Goal: Register for event/course

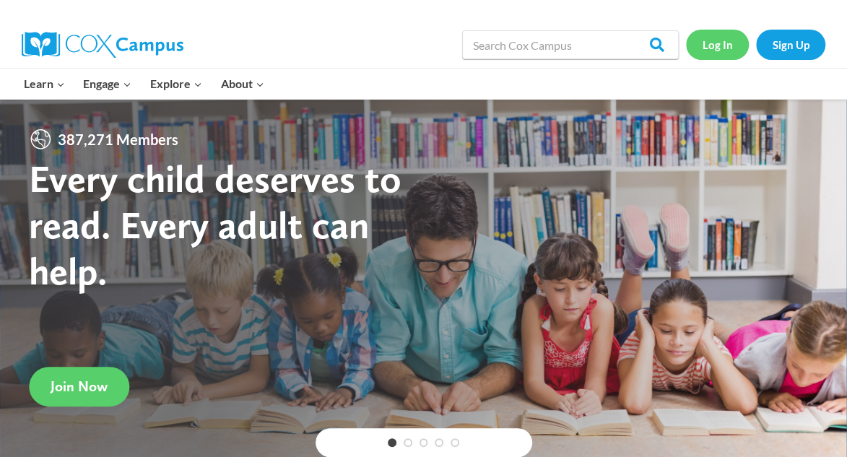
click at [719, 47] on link "Log In" at bounding box center [717, 45] width 63 height 30
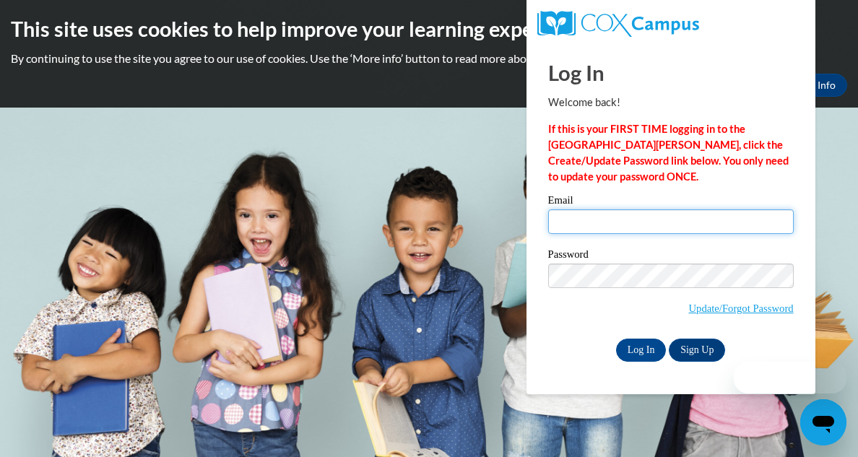
click at [590, 222] on input "Email" at bounding box center [671, 222] width 246 height 25
type input "nanaholloway23@gmail.com"
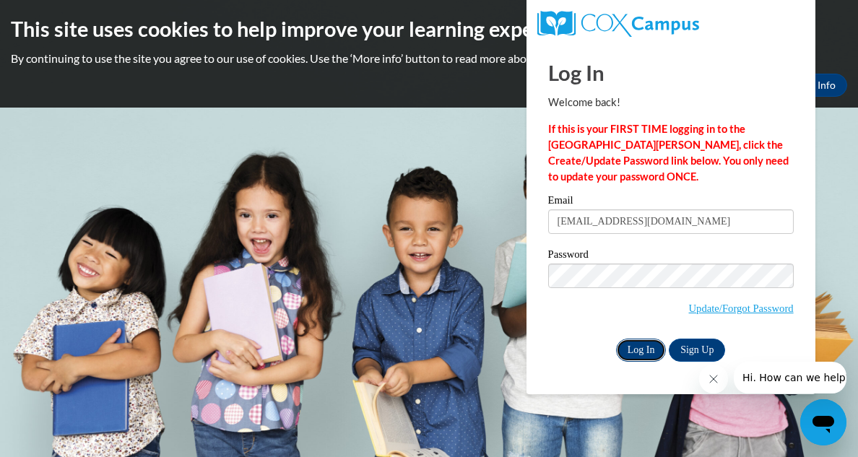
click at [650, 347] on input "Log In" at bounding box center [641, 350] width 51 height 23
click at [651, 349] on input "Log In" at bounding box center [641, 350] width 51 height 23
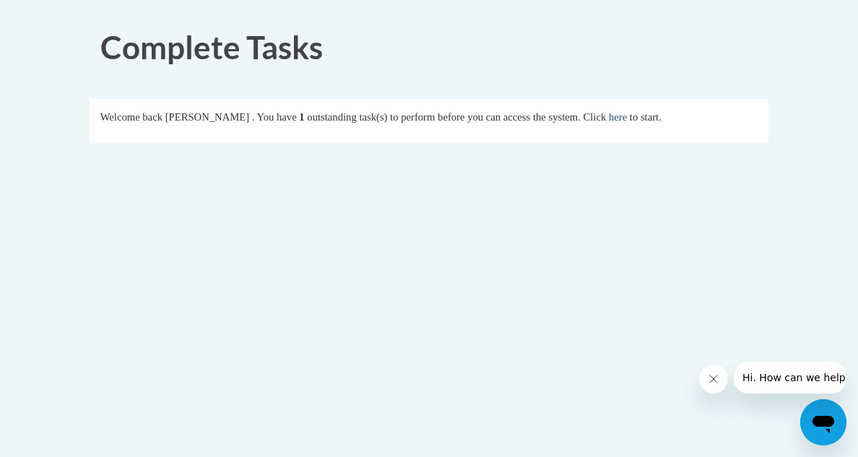
click at [627, 117] on link "here" at bounding box center [618, 117] width 18 height 12
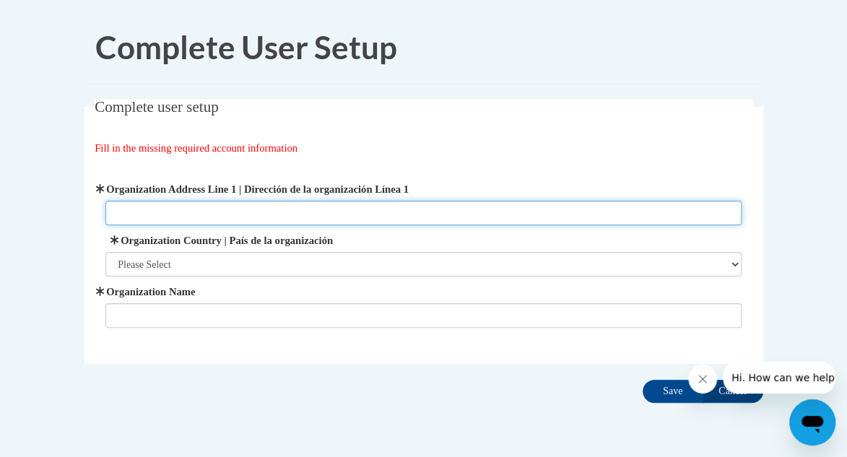
click at [426, 215] on input "Organization Address Line 1 | Dirección de la organización Línea 1" at bounding box center [423, 213] width 636 height 25
type input "[STREET_ADDRESS]"
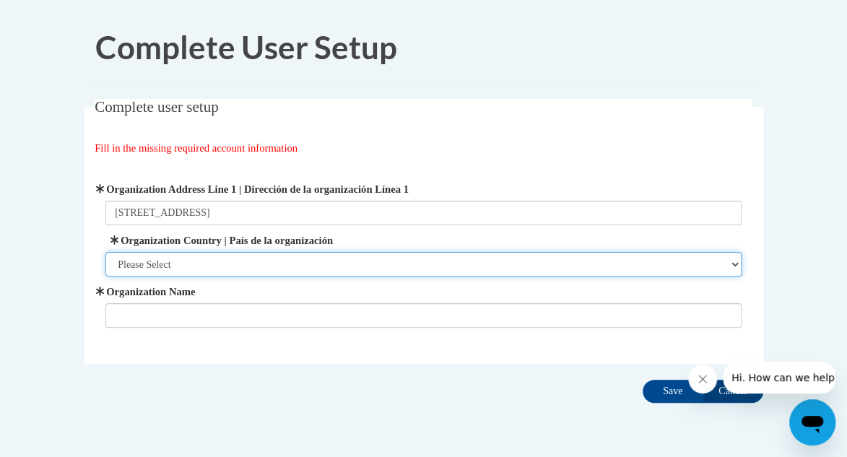
click at [735, 259] on select "Please Select United States | Estados Unidos Outside of the United States | Fue…" at bounding box center [423, 264] width 636 height 25
select select "ad49bcad-a171-4b2e-b99c-48b446064914"
click at [105, 252] on select "Please Select United States | Estados Unidos Outside of the United States | Fue…" at bounding box center [423, 264] width 636 height 25
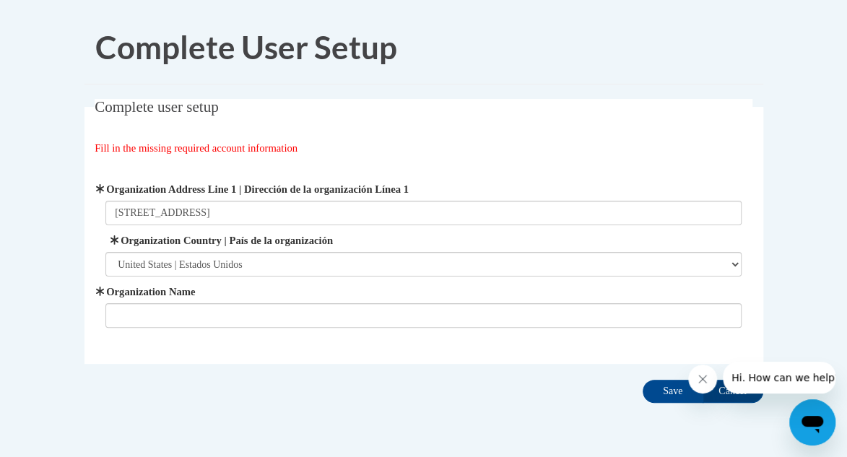
click at [696, 311] on input "Organization Name" at bounding box center [423, 315] width 636 height 25
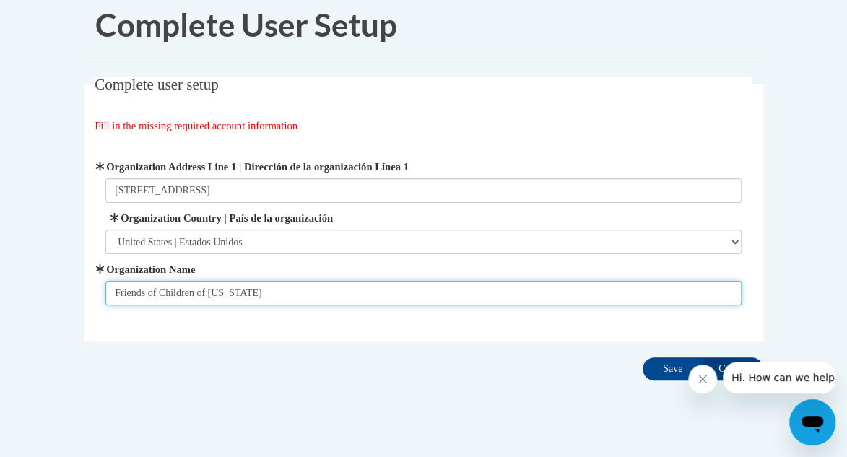
scroll to position [48, 0]
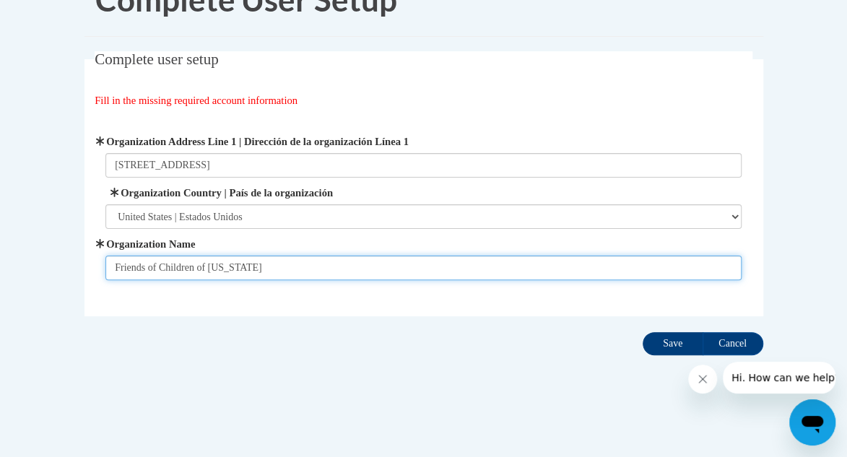
type input "Friends of Children of Mississippi"
click at [672, 345] on input "Save" at bounding box center [673, 343] width 61 height 23
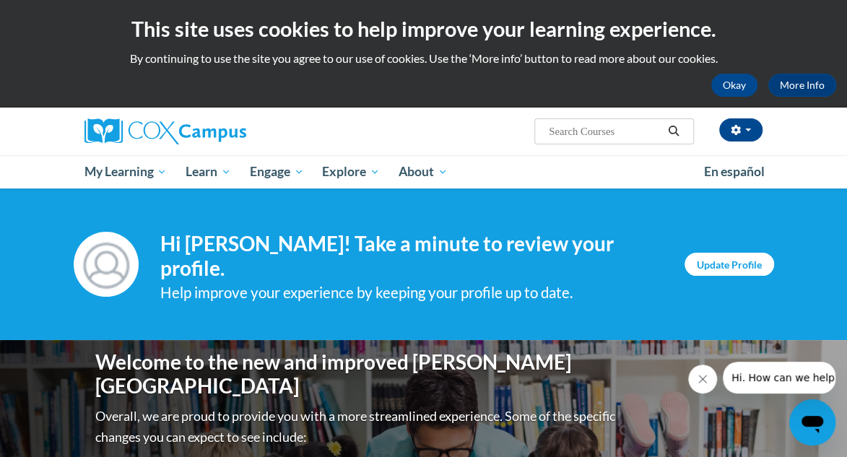
click at [733, 267] on link "Update Profile" at bounding box center [730, 264] width 90 height 23
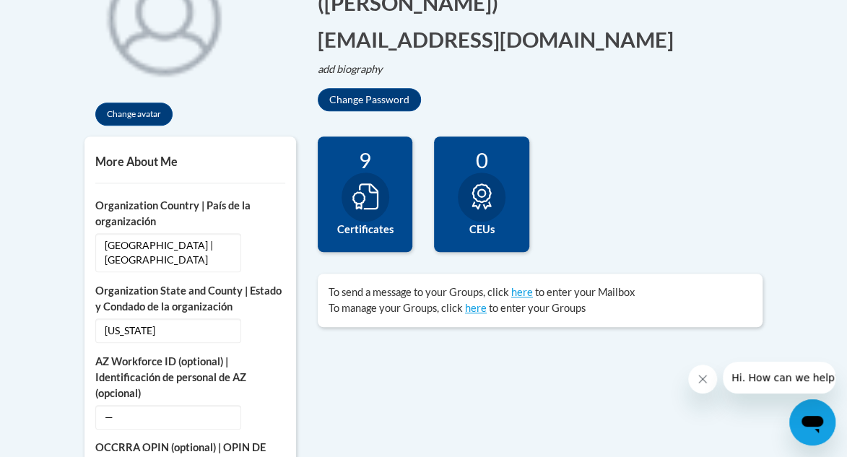
scroll to position [389, 0]
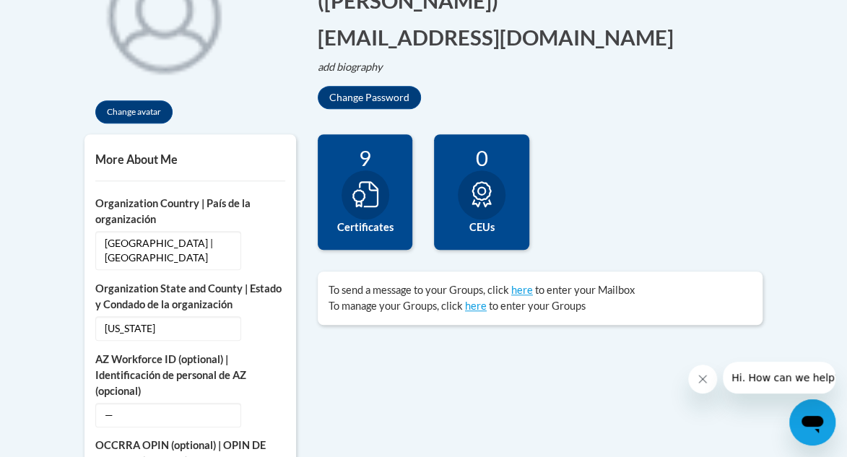
click at [386, 212] on div "9 Certificates" at bounding box center [365, 192] width 95 height 116
click at [382, 197] on div at bounding box center [366, 194] width 48 height 49
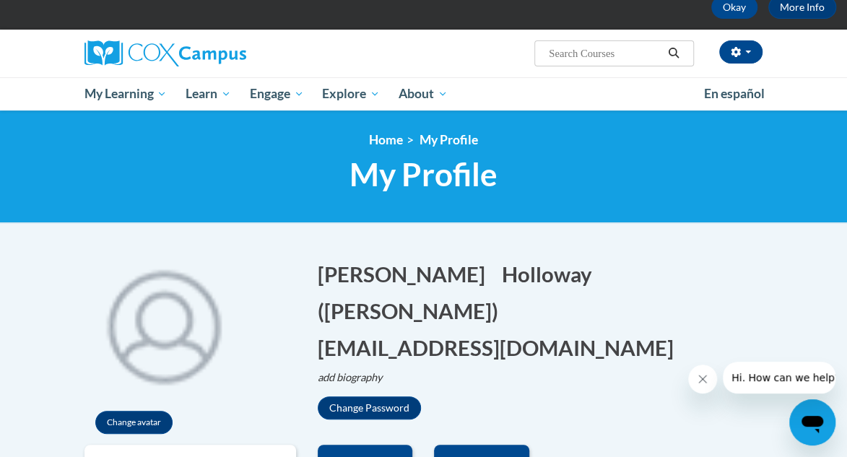
scroll to position [0, 0]
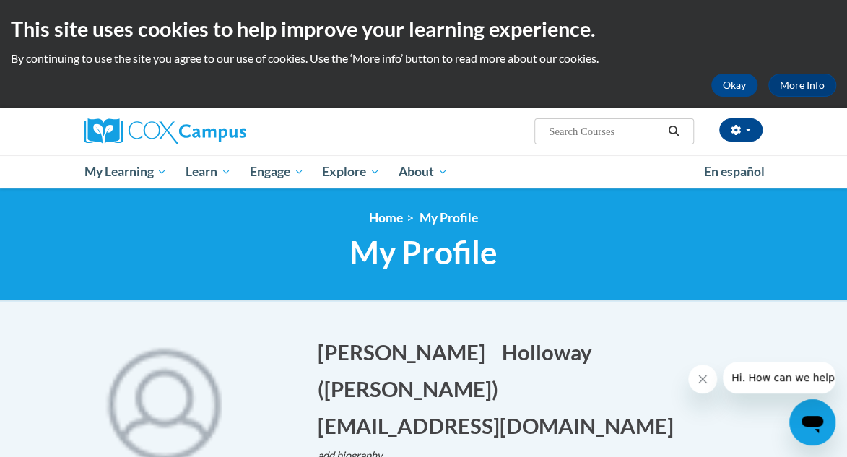
click at [448, 221] on span "My Profile" at bounding box center [449, 217] width 59 height 15
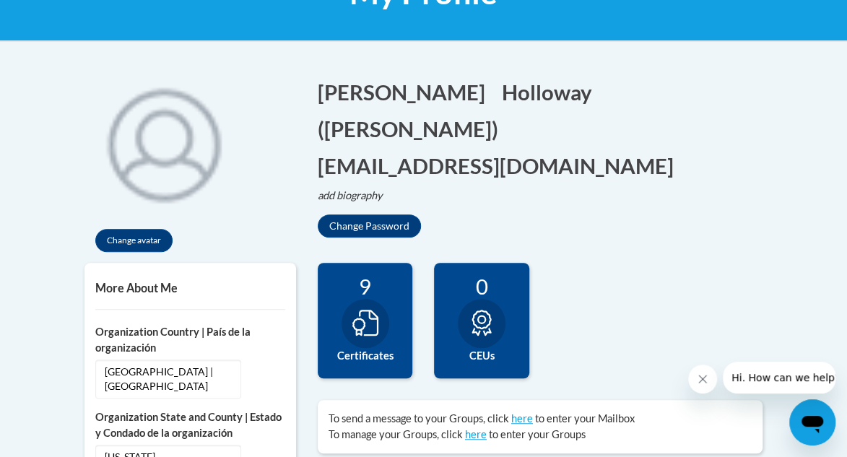
scroll to position [275, 0]
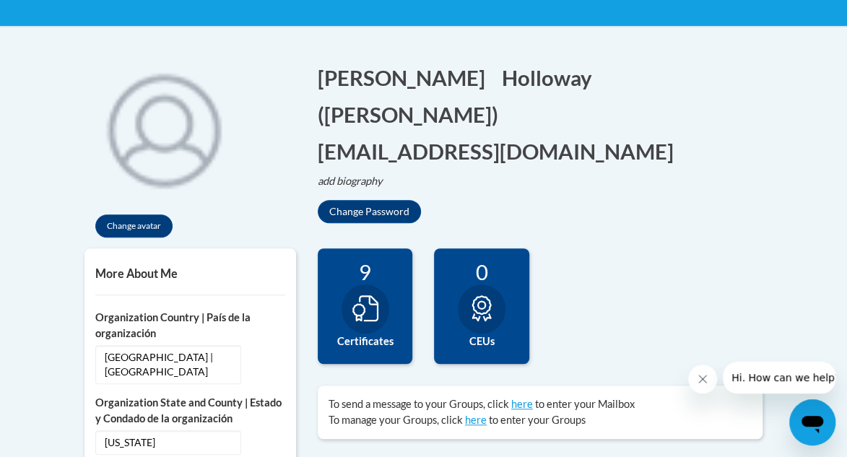
click at [612, 400] on span "to enter your Mailbox" at bounding box center [585, 404] width 100 height 12
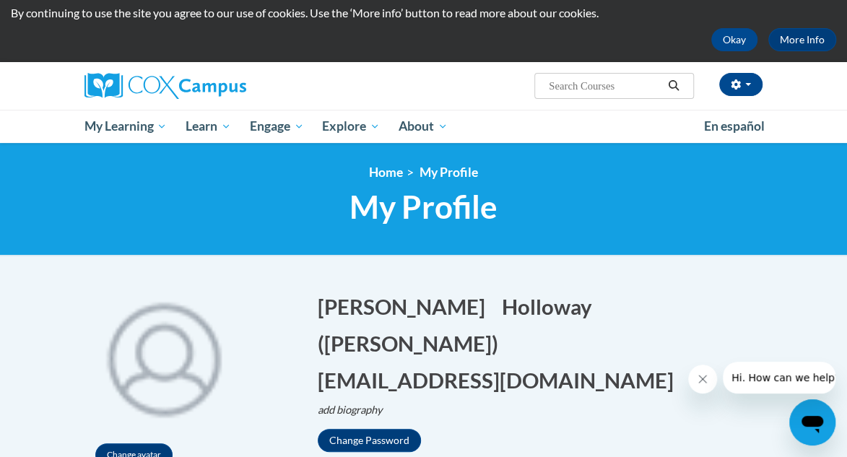
scroll to position [43, 0]
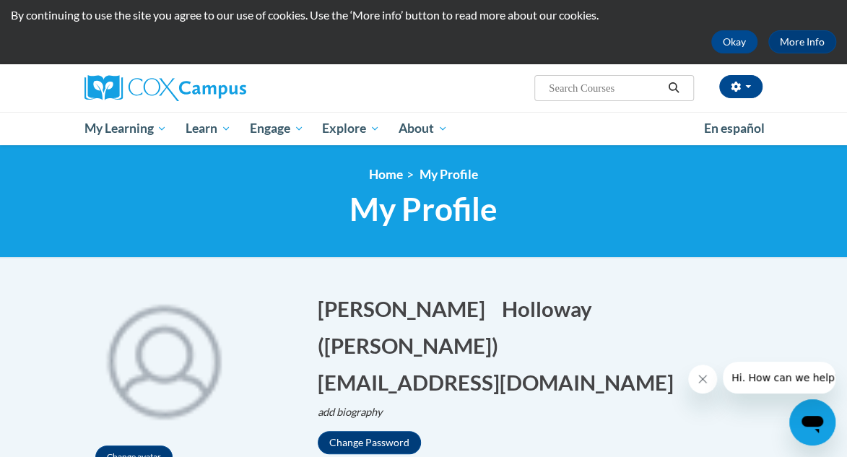
click at [675, 88] on icon "Search" at bounding box center [674, 87] width 13 height 11
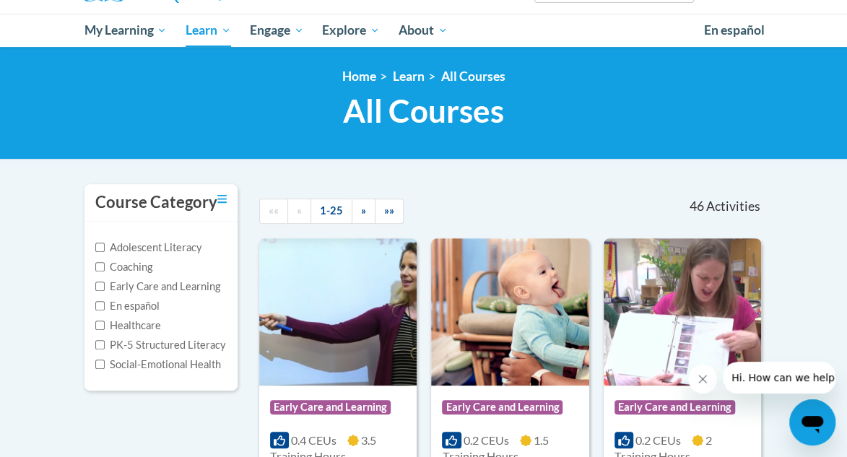
scroll to position [162, 0]
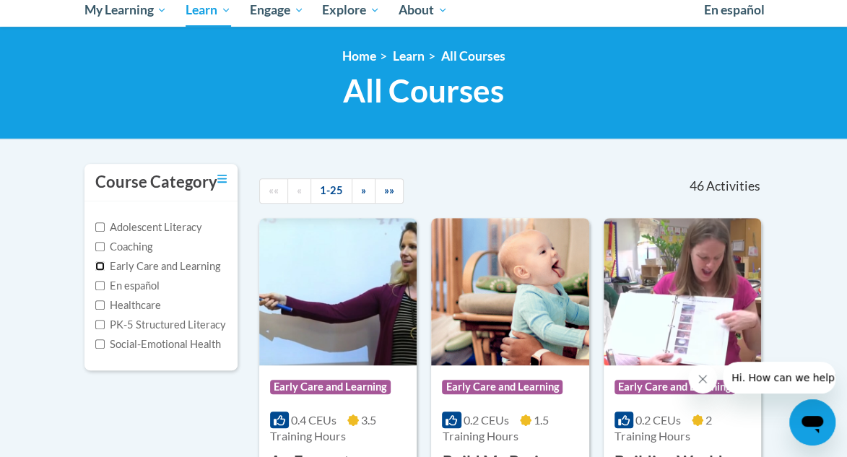
click at [101, 263] on input "Early Care and Learning" at bounding box center [99, 266] width 9 height 9
checkbox input "true"
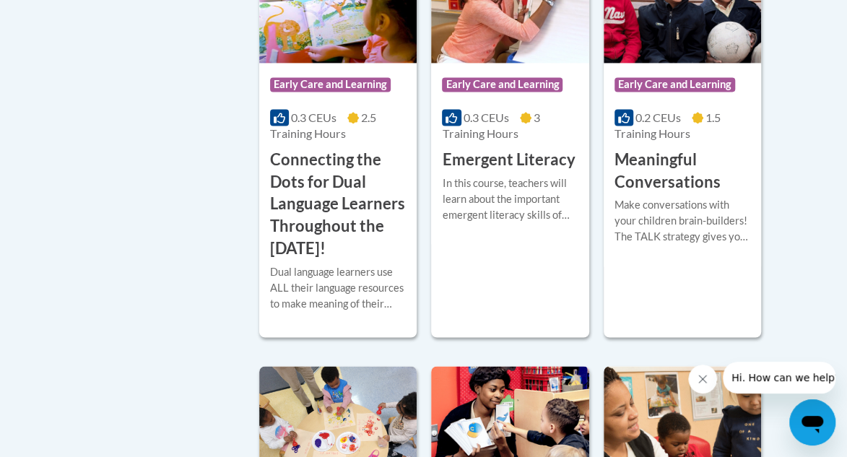
scroll to position [927, 0]
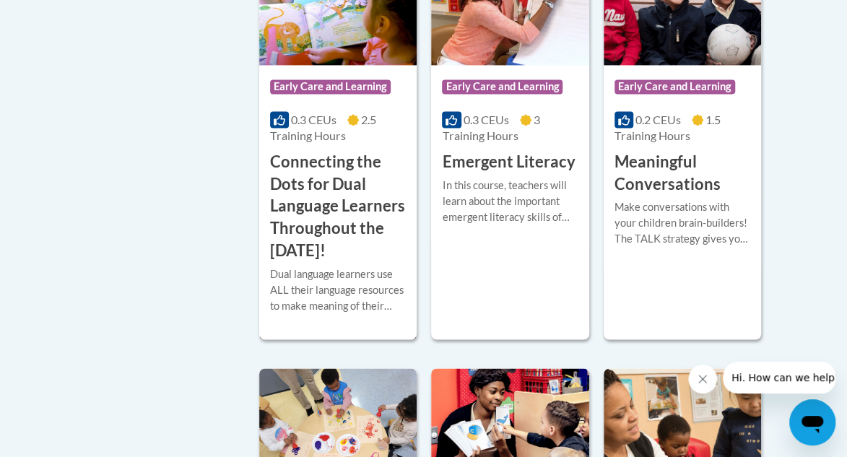
click at [380, 198] on h3 "Connecting the Dots for Dual Language Learners Throughout the [DATE]!" at bounding box center [338, 206] width 136 height 111
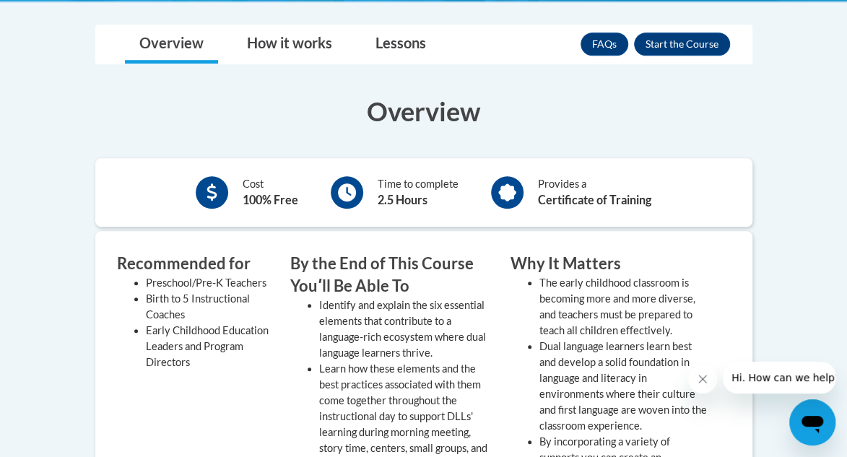
scroll to position [442, 0]
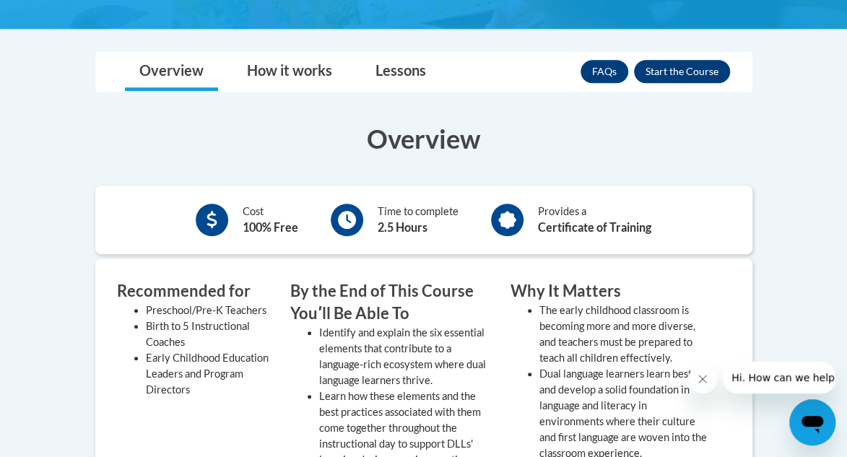
click at [699, 72] on button "Enroll" at bounding box center [682, 71] width 96 height 23
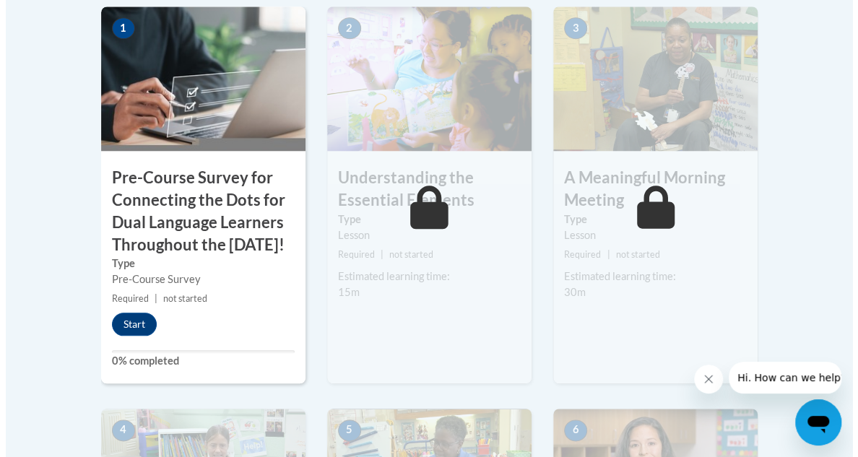
scroll to position [552, 0]
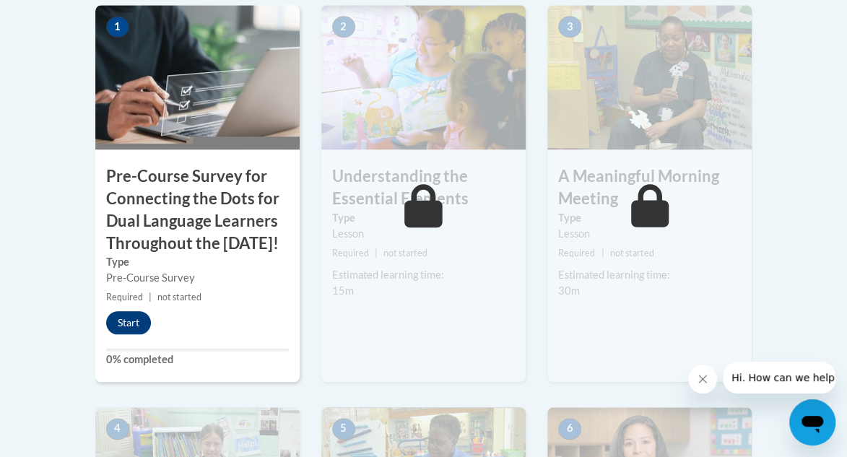
click at [129, 334] on button "Start" at bounding box center [128, 322] width 45 height 23
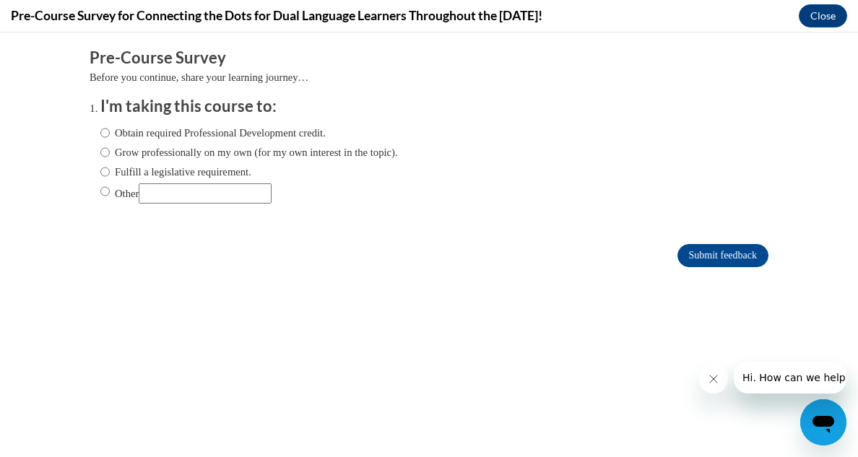
scroll to position [0, 0]
click at [100, 133] on input "Obtain required Professional Development credit." at bounding box center [104, 133] width 9 height 16
radio input "true"
click at [725, 253] on input "Submit feedback" at bounding box center [723, 255] width 91 height 23
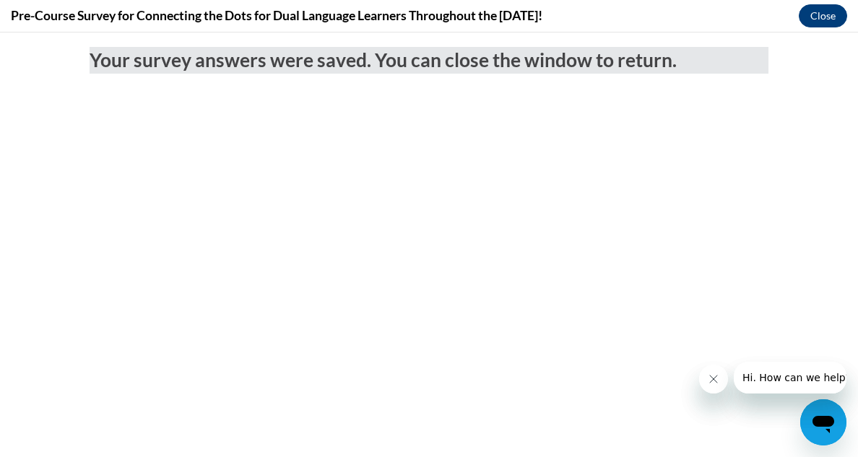
click at [823, 15] on button "Close" at bounding box center [823, 15] width 48 height 23
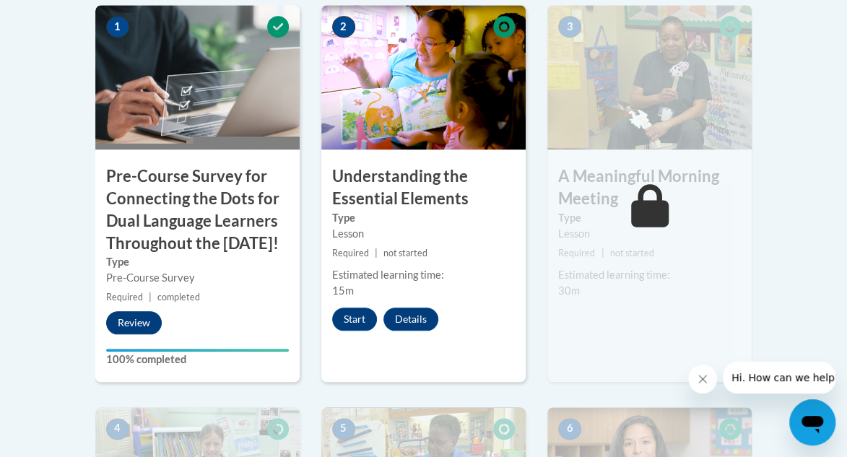
click at [137, 334] on button "Review" at bounding box center [134, 322] width 56 height 23
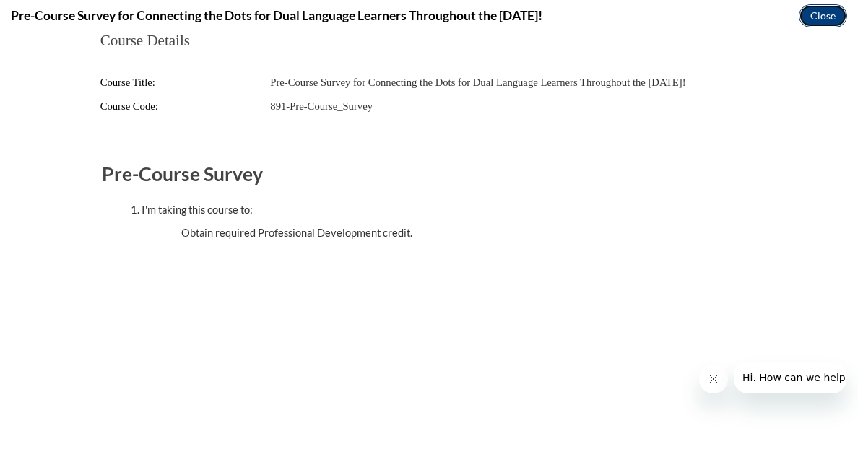
click at [822, 20] on button "Close" at bounding box center [823, 15] width 48 height 23
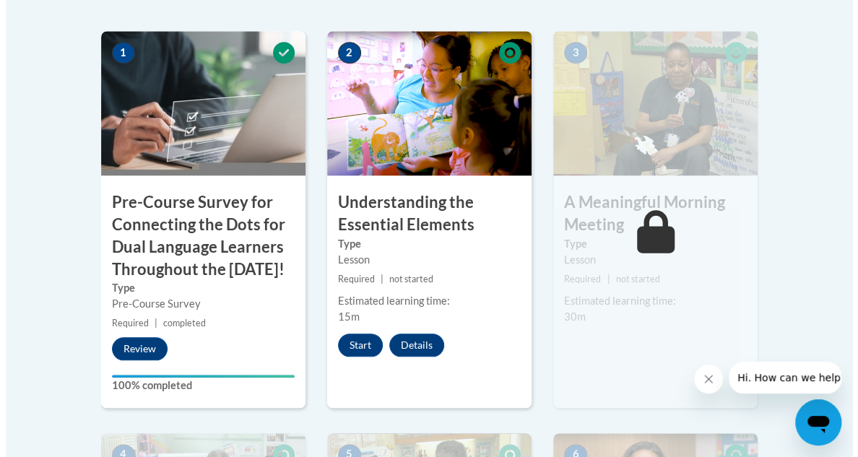
scroll to position [527, 0]
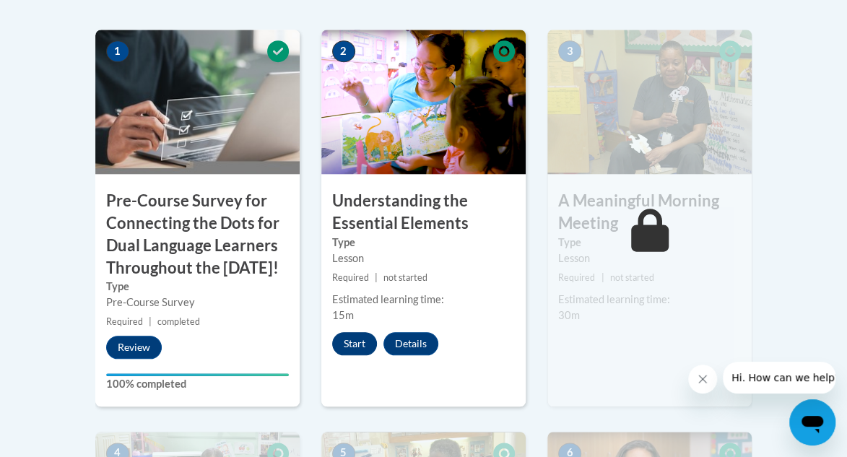
click at [360, 347] on button "Start" at bounding box center [354, 343] width 45 height 23
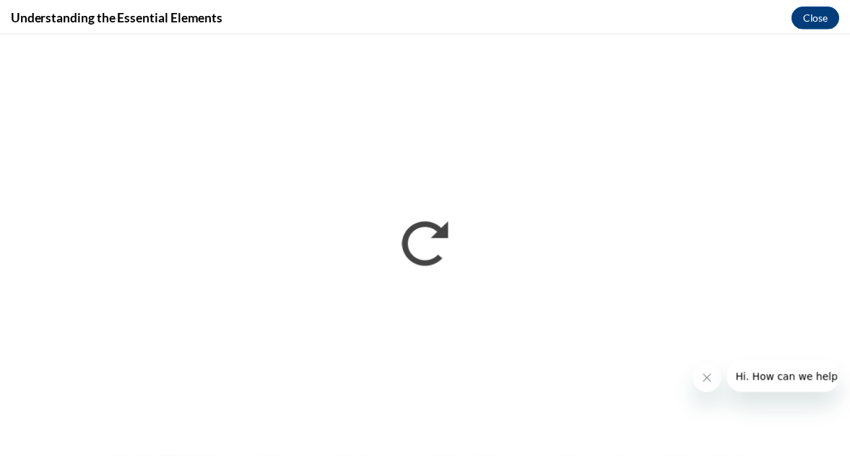
scroll to position [0, 0]
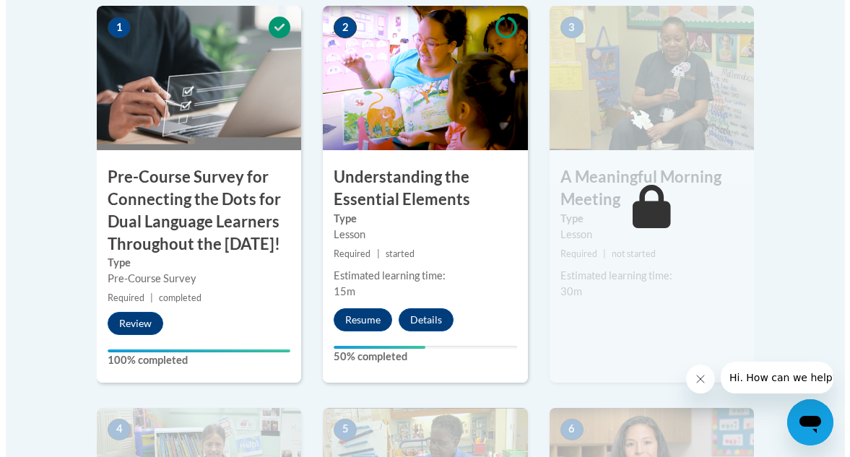
scroll to position [586, 0]
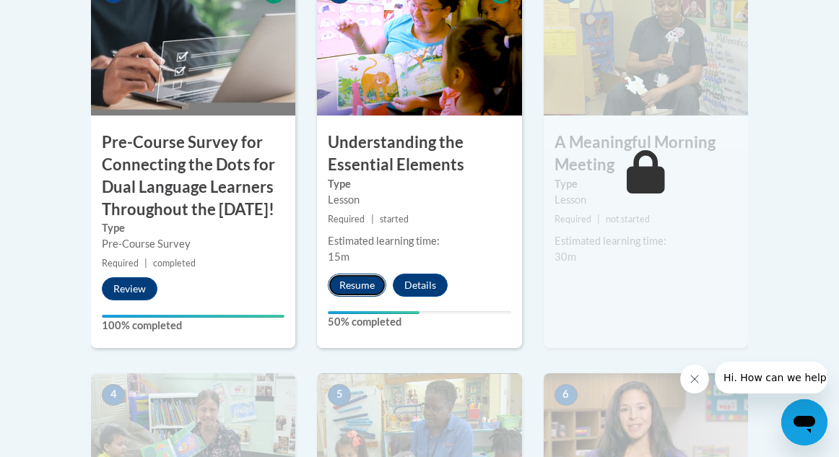
click at [366, 289] on button "Resume" at bounding box center [357, 285] width 59 height 23
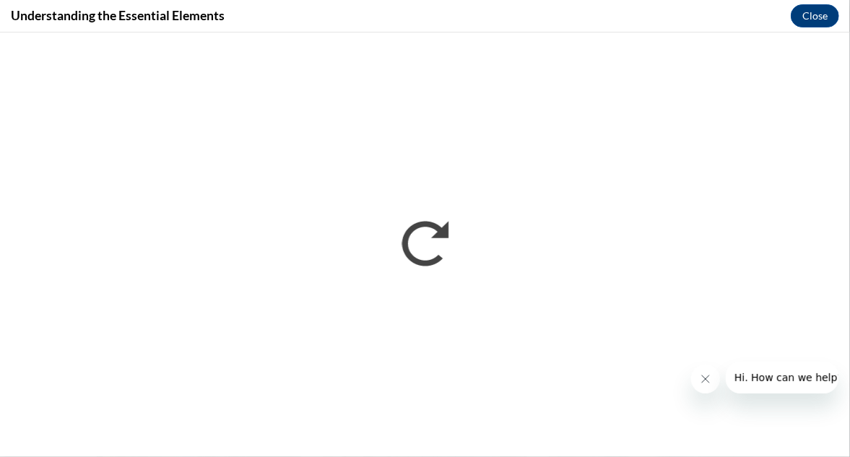
scroll to position [0, 0]
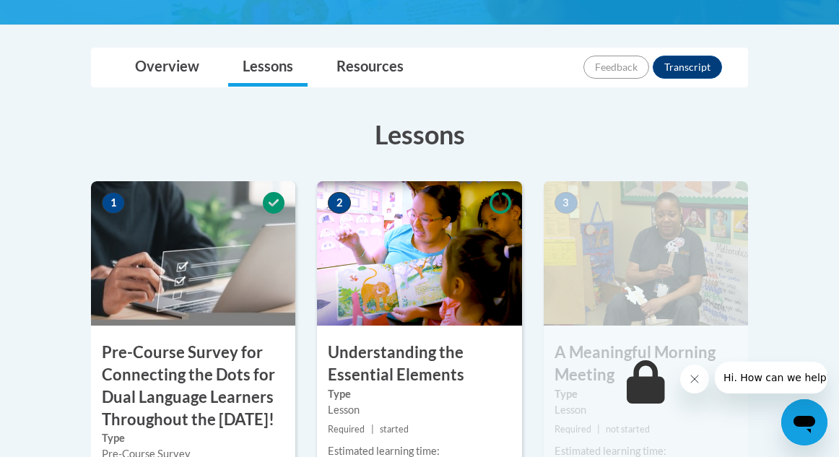
scroll to position [380, 0]
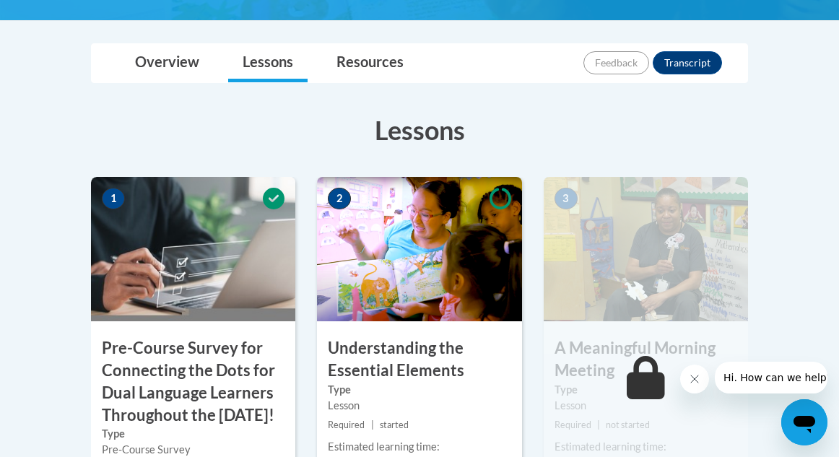
click at [434, 298] on img at bounding box center [419, 249] width 204 height 144
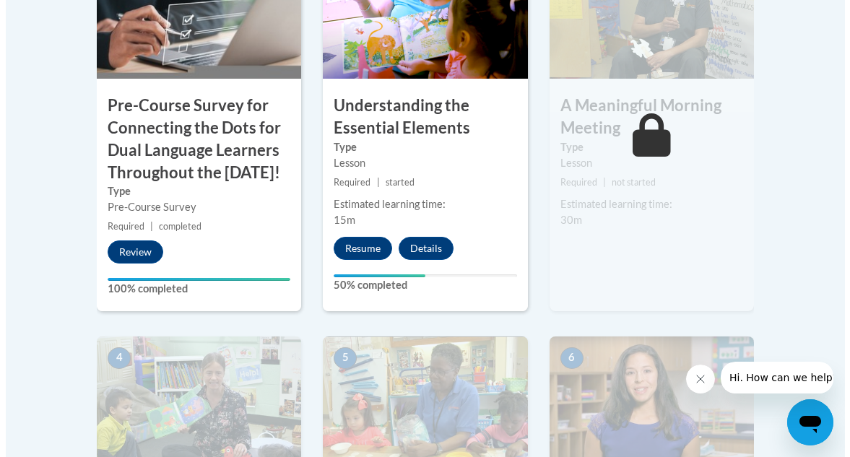
scroll to position [686, 0]
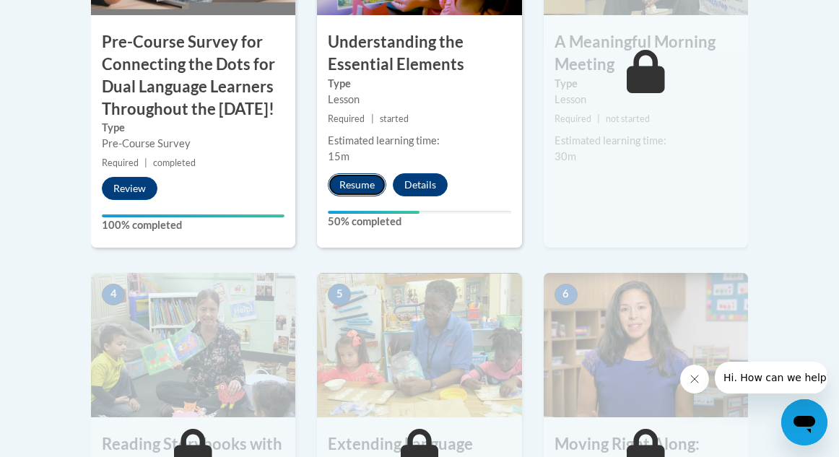
click at [363, 183] on button "Resume" at bounding box center [357, 184] width 59 height 23
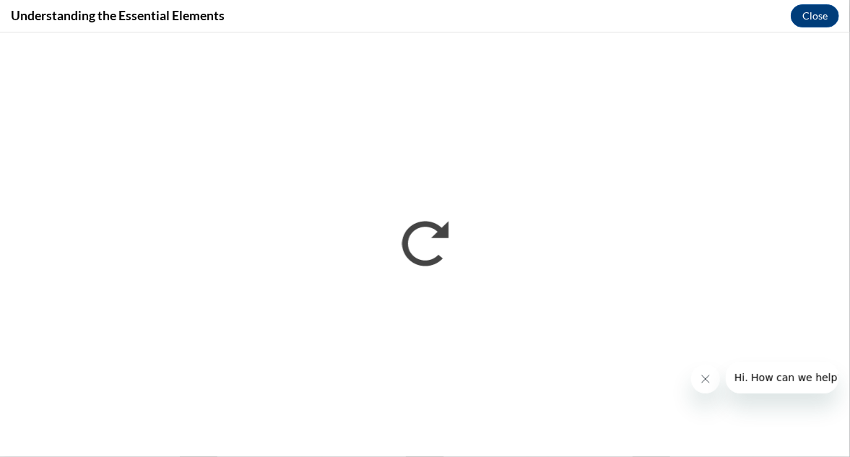
scroll to position [0, 0]
click at [813, 16] on button "Close" at bounding box center [815, 15] width 48 height 23
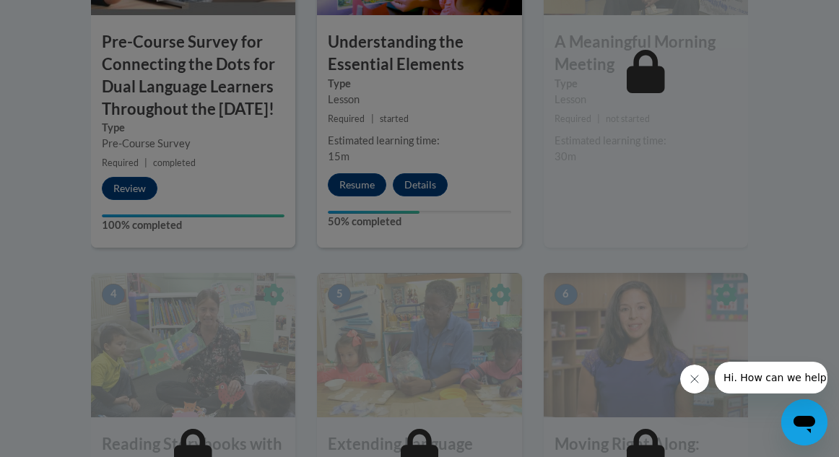
click at [360, 182] on div at bounding box center [419, 228] width 839 height 457
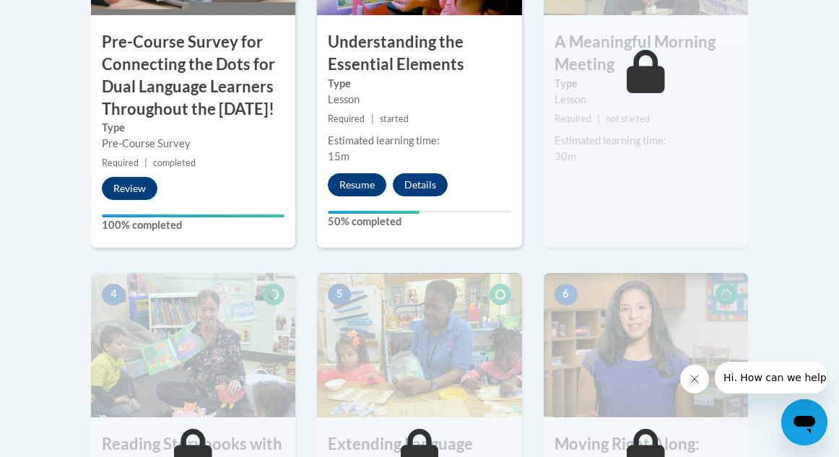
click at [362, 176] on button "Resume" at bounding box center [357, 184] width 59 height 23
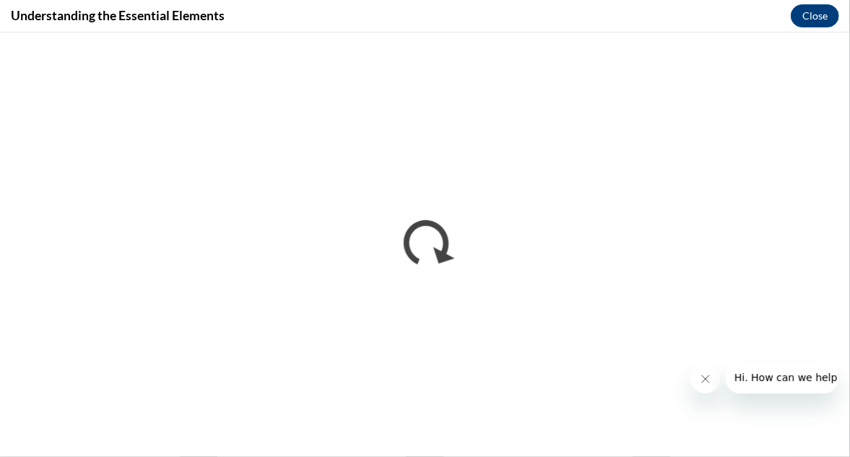
click at [781, 380] on span "Hi. How can we help?" at bounding box center [788, 377] width 108 height 12
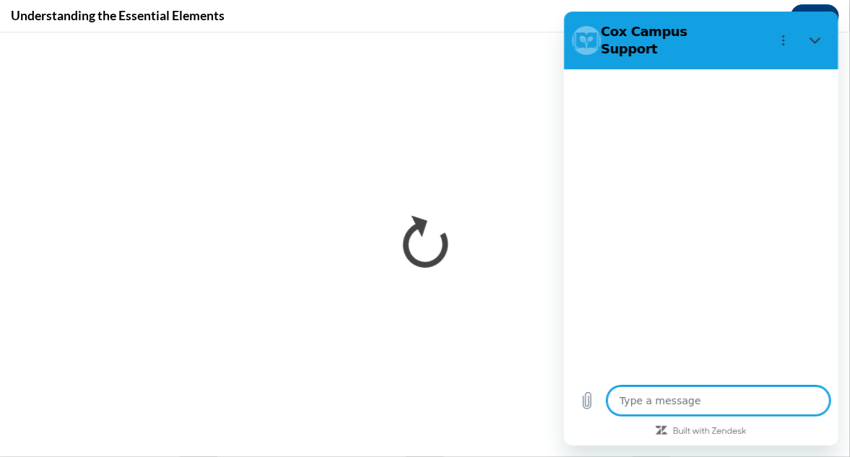
type textarea "x"
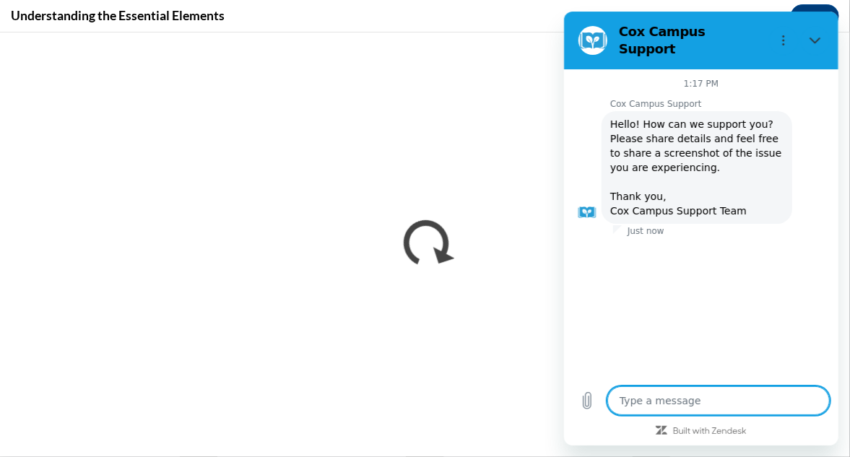
click at [771, 396] on textarea at bounding box center [718, 400] width 223 height 29
type textarea "h"
type textarea "x"
type textarea "ho"
type textarea "x"
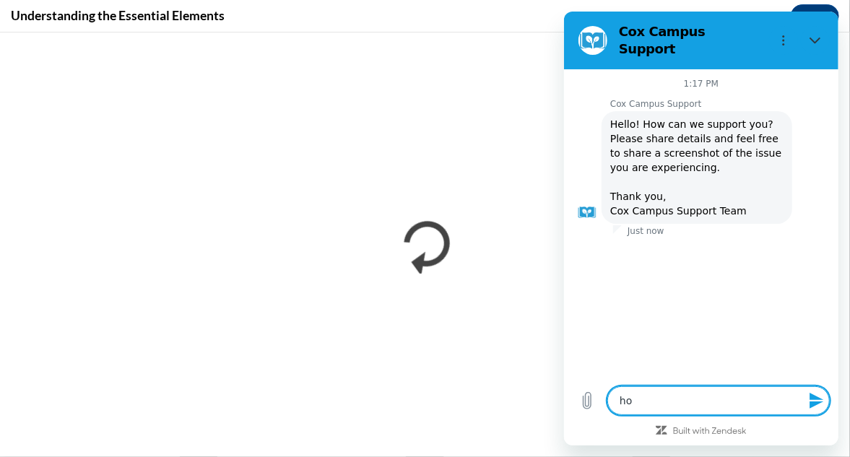
type textarea "how"
type textarea "x"
type textarea "how"
type textarea "x"
type textarea "how d"
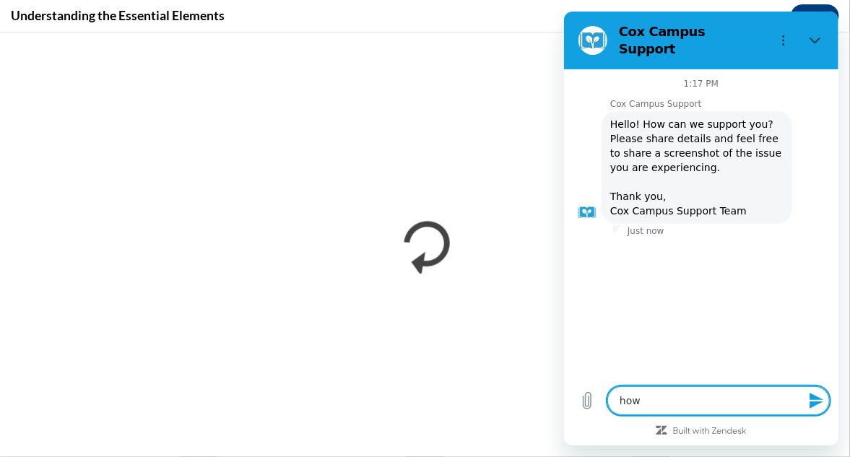
type textarea "x"
type textarea "how do"
type textarea "x"
type textarea "how do"
type textarea "x"
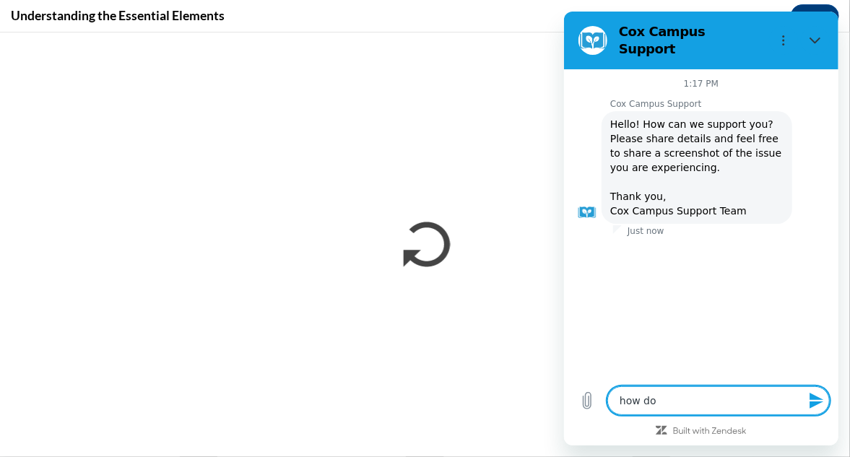
type textarea "how do i"
type textarea "x"
type textarea "how do I"
type textarea "x"
type textarea "how do I m"
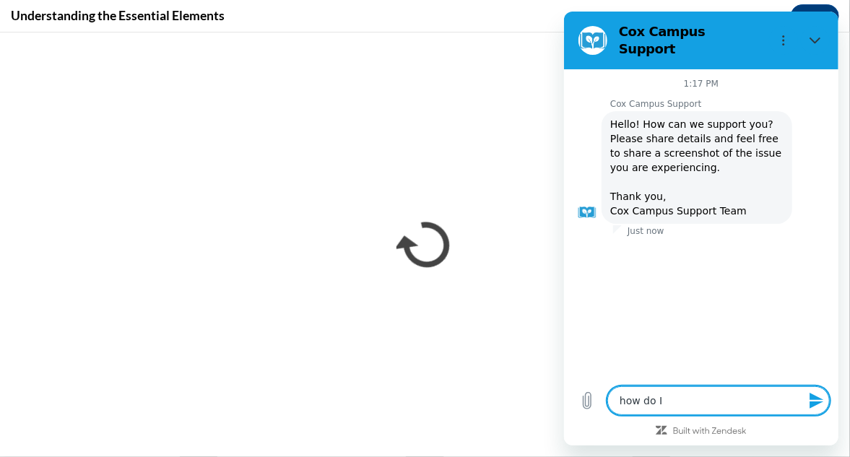
type textarea "x"
type textarea "how do I mo"
type textarea "x"
type textarea "how do I mov"
type textarea "x"
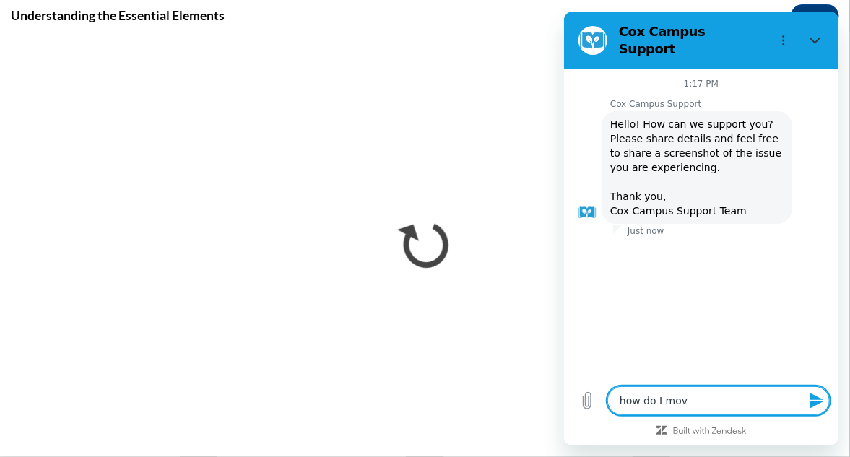
type textarea "how do I move"
type textarea "x"
type textarea "how do I move"
type textarea "x"
type textarea "how do I move o"
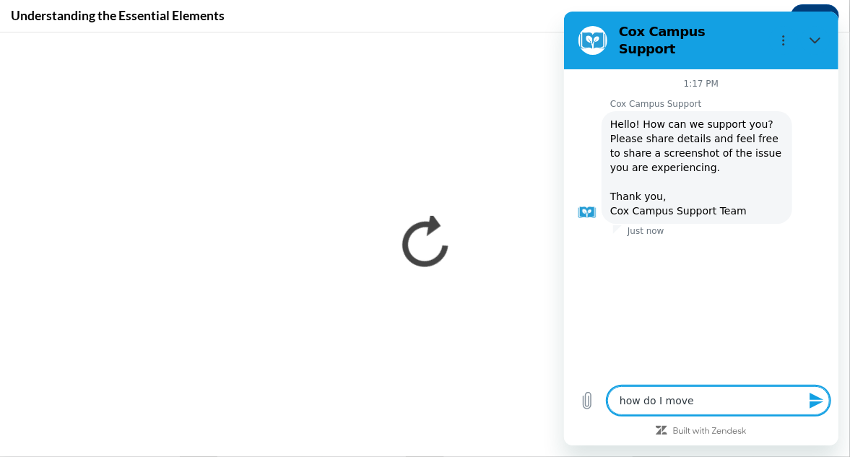
type textarea "x"
type textarea "how do I move on"
type textarea "x"
type textarea "how do I move on"
click at [822, 394] on icon "Send message" at bounding box center [816, 400] width 17 height 17
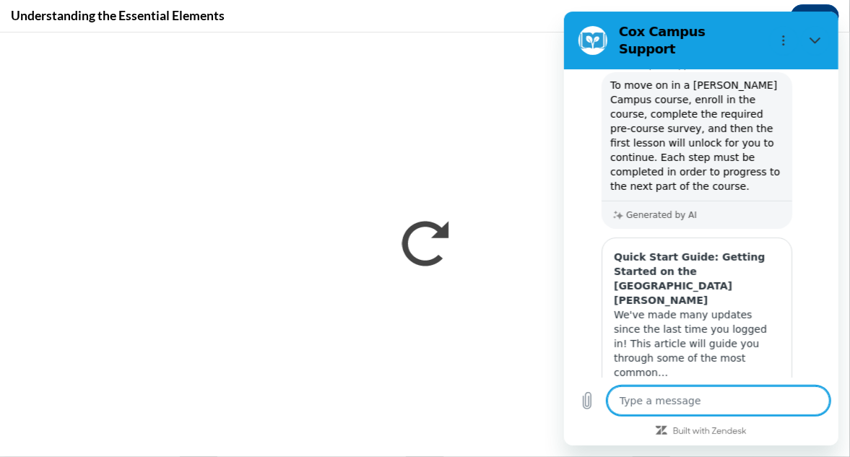
type textarea "x"
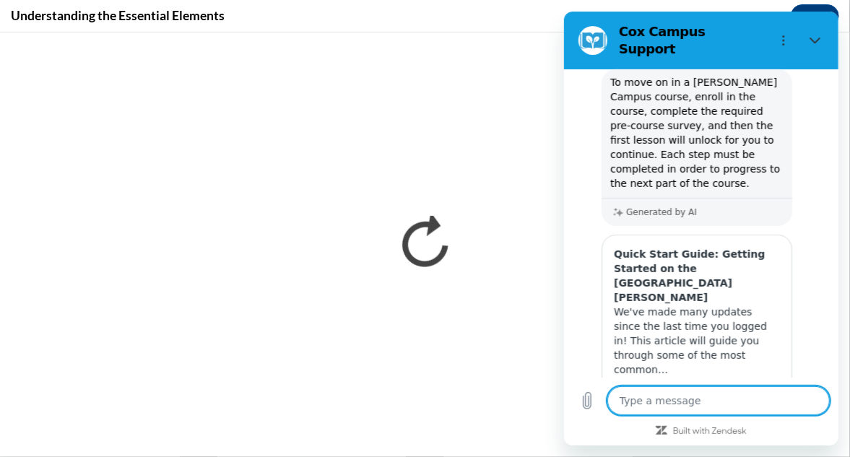
scroll to position [242, 0]
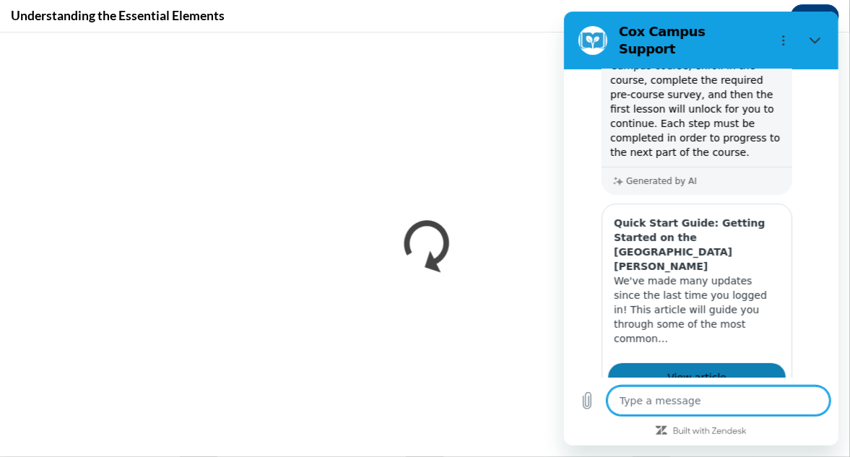
click at [748, 363] on link "View article" at bounding box center [697, 377] width 178 height 29
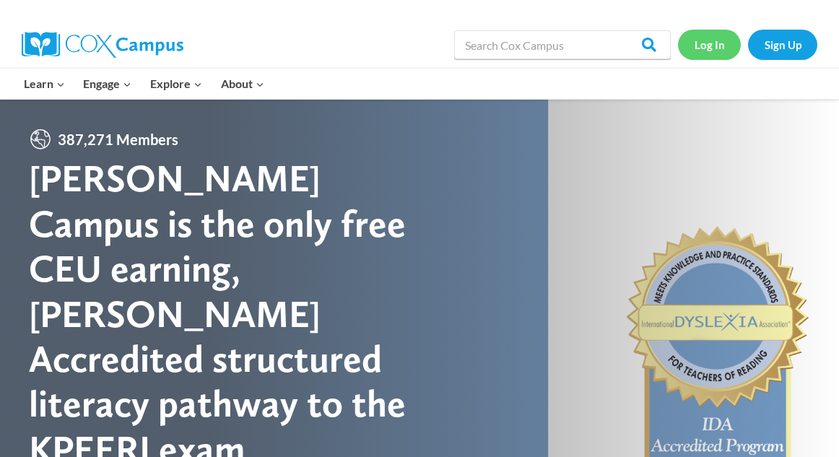
click at [713, 46] on link "Log In" at bounding box center [709, 45] width 63 height 30
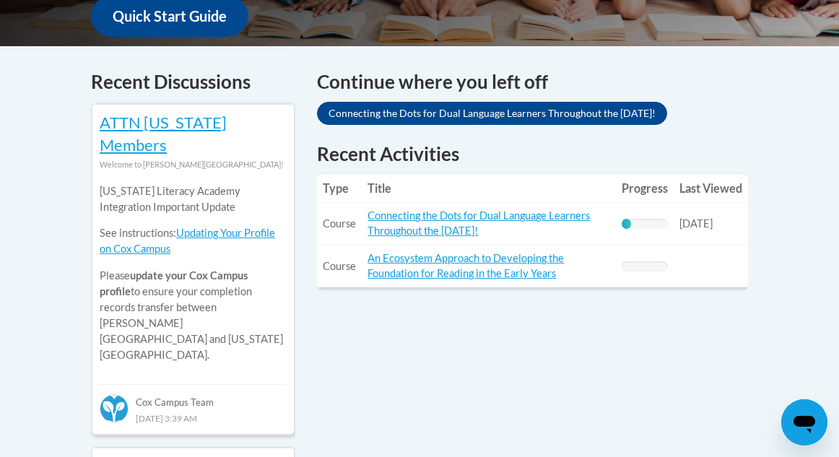
scroll to position [540, 0]
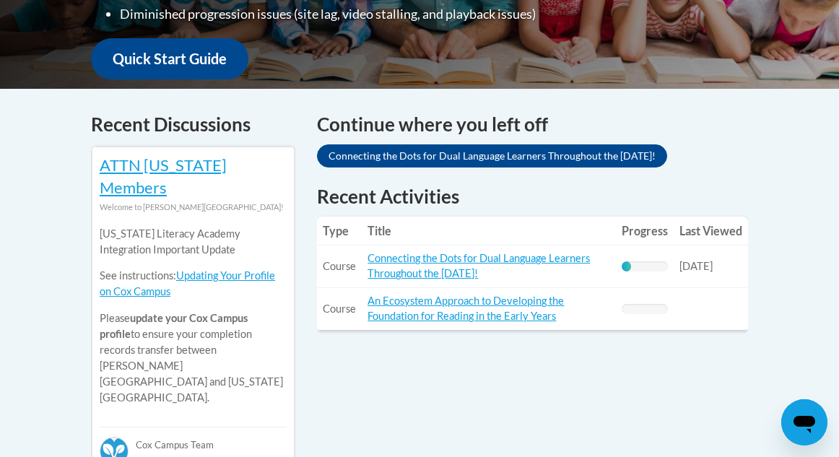
click at [635, 265] on div "21% Complete" at bounding box center [645, 267] width 46 height 10
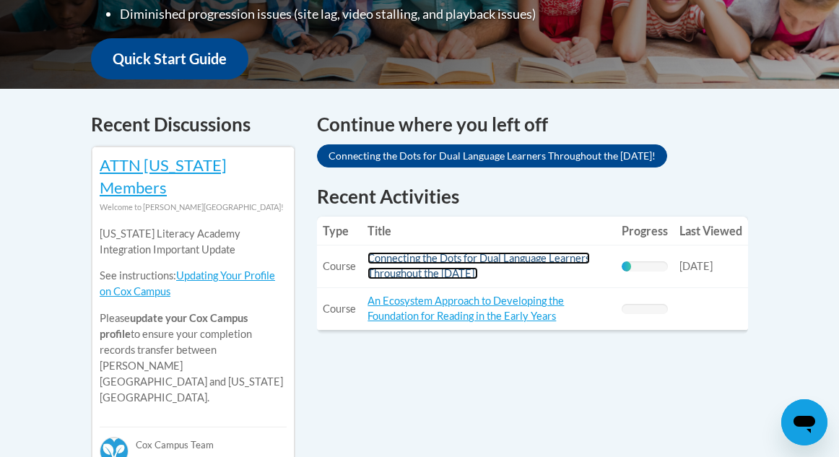
click at [407, 270] on link "Connecting the Dots for Dual Language Learners Throughout the [DATE]!" at bounding box center [479, 265] width 223 height 27
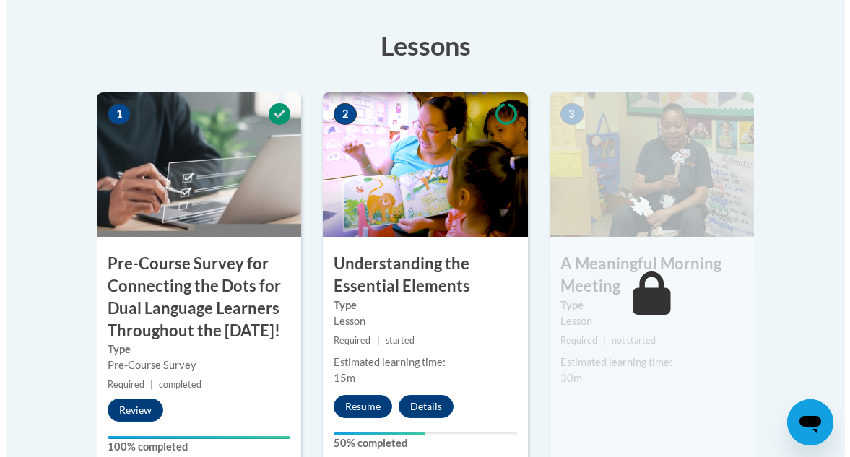
scroll to position [483, 0]
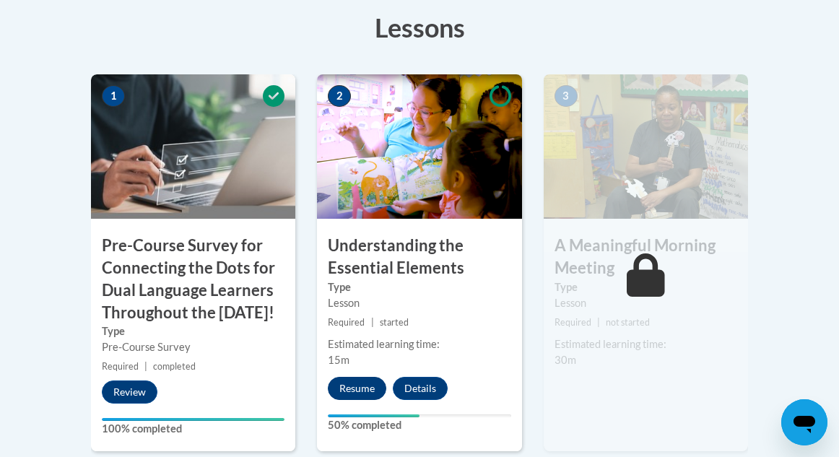
click at [360, 392] on button "Resume" at bounding box center [357, 388] width 59 height 23
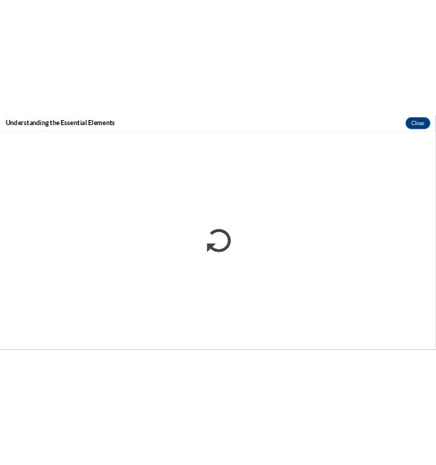
scroll to position [0, 0]
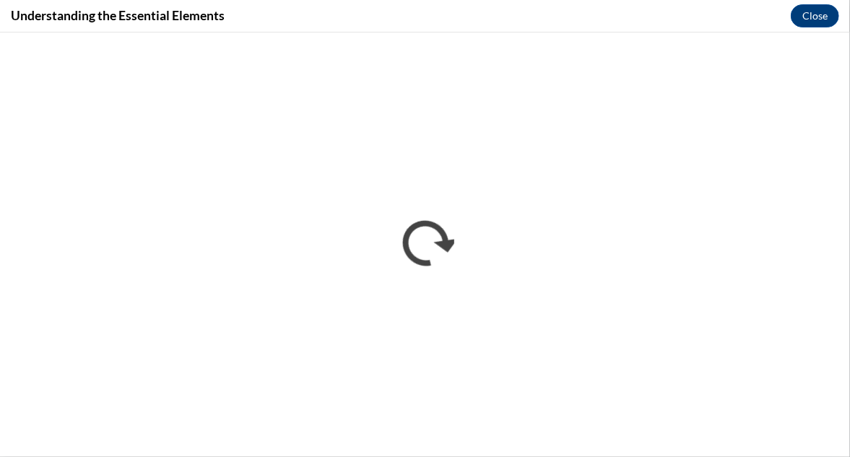
click at [80, 183] on iframe "</div></body> </html>" at bounding box center [425, 244] width 850 height 425
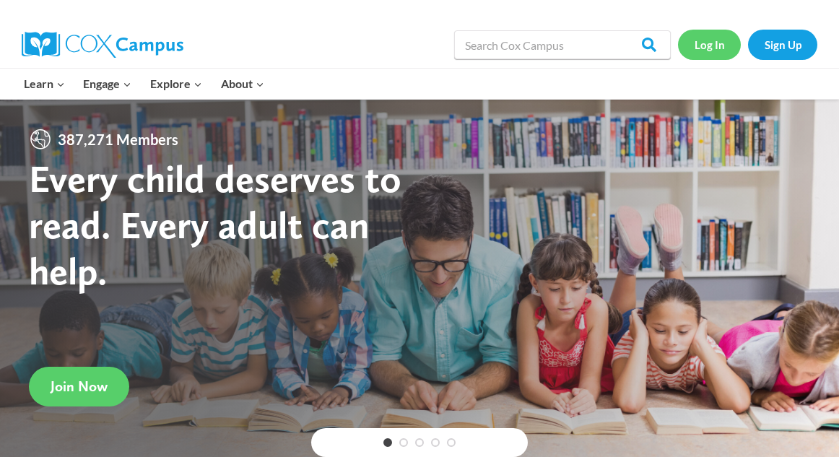
click at [710, 43] on link "Log In" at bounding box center [709, 45] width 63 height 30
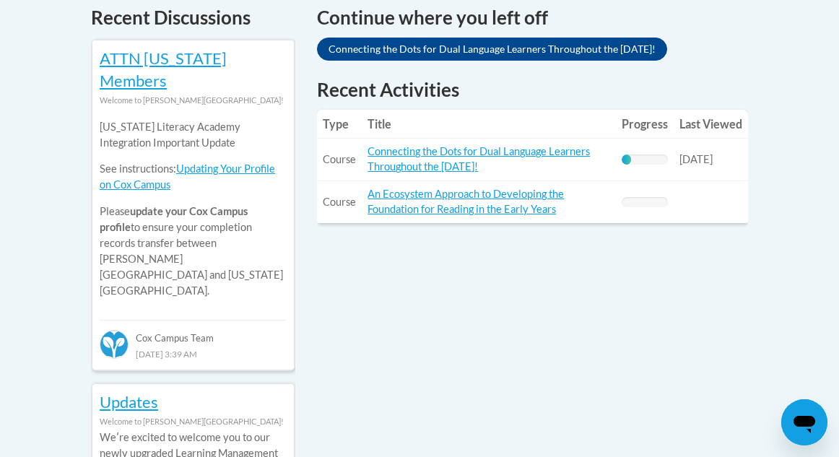
scroll to position [652, 0]
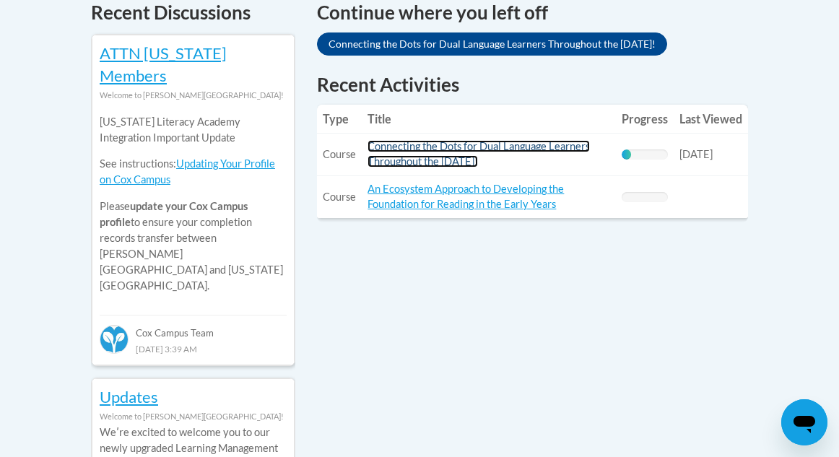
click at [508, 153] on link "Connecting the Dots for Dual Language Learners Throughout the [DATE]!" at bounding box center [479, 153] width 223 height 27
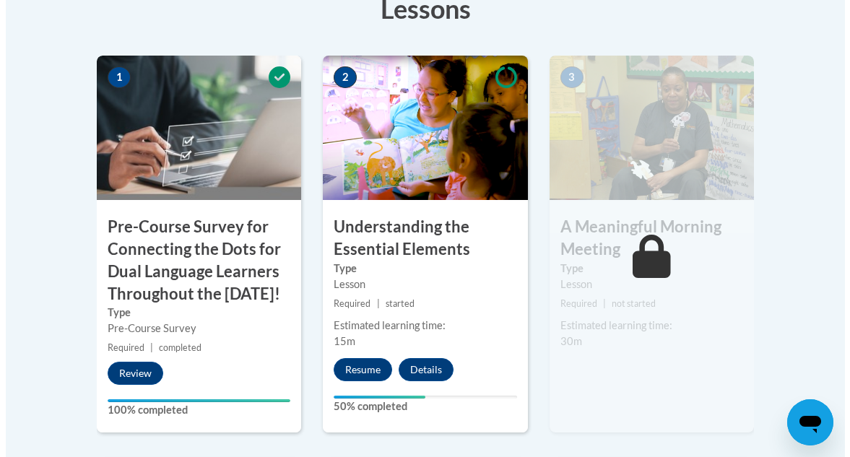
scroll to position [533, 0]
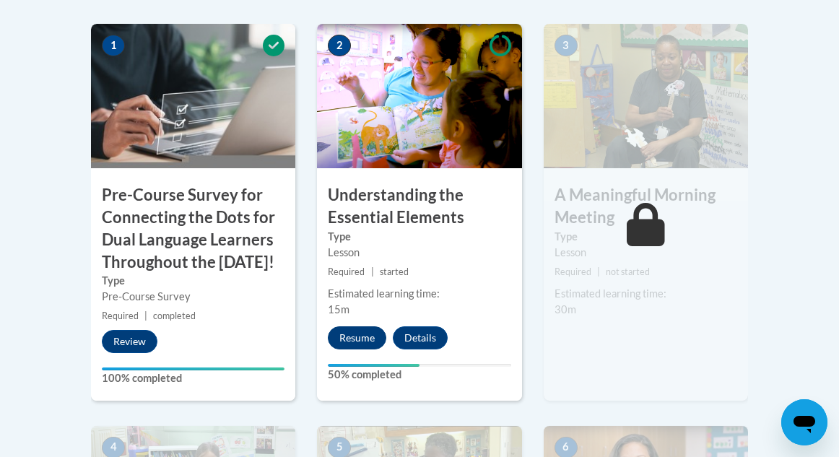
click at [358, 336] on button "Resume" at bounding box center [357, 338] width 59 height 23
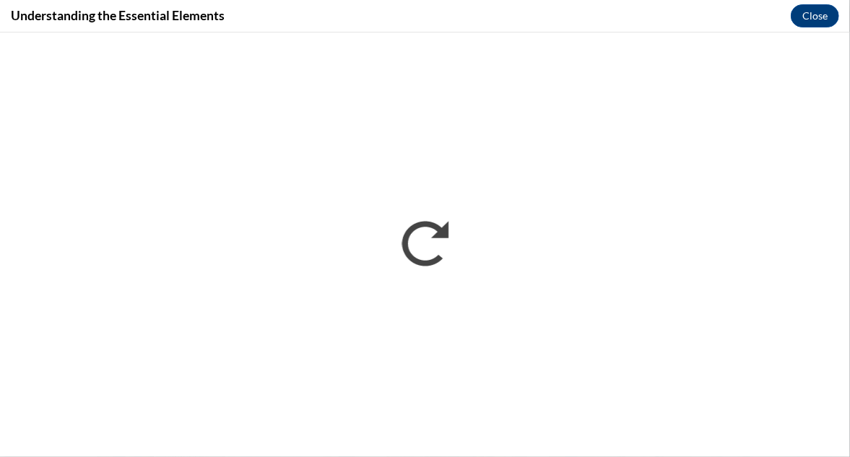
scroll to position [0, 0]
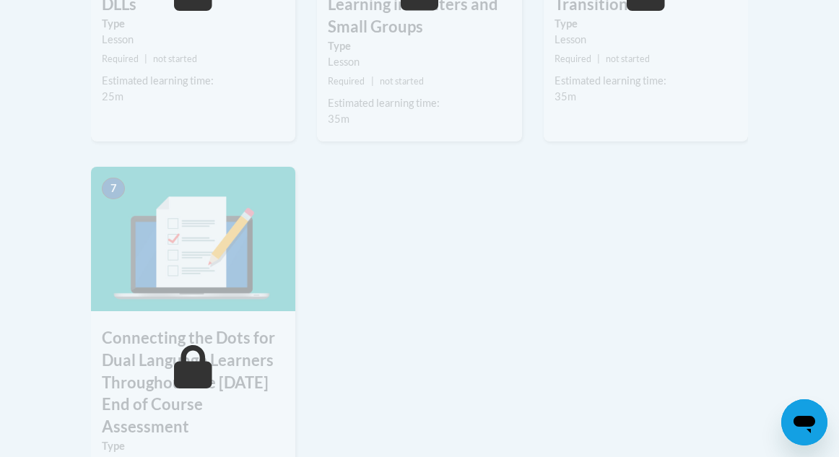
scroll to position [1170, 0]
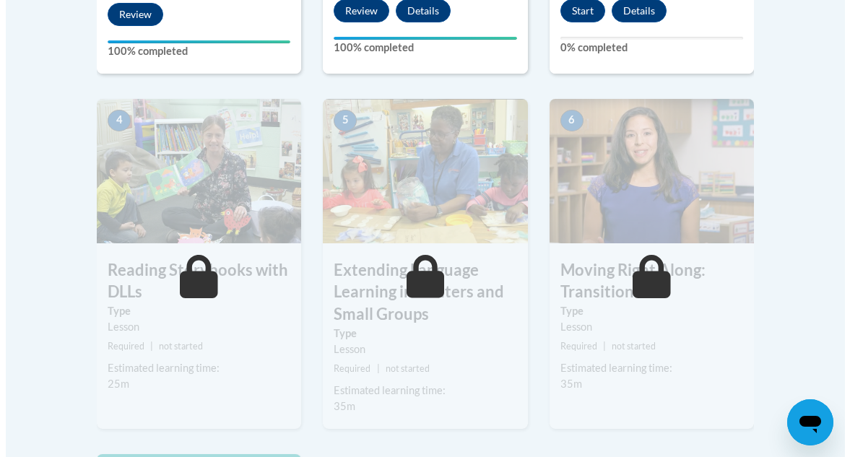
scroll to position [776, 0]
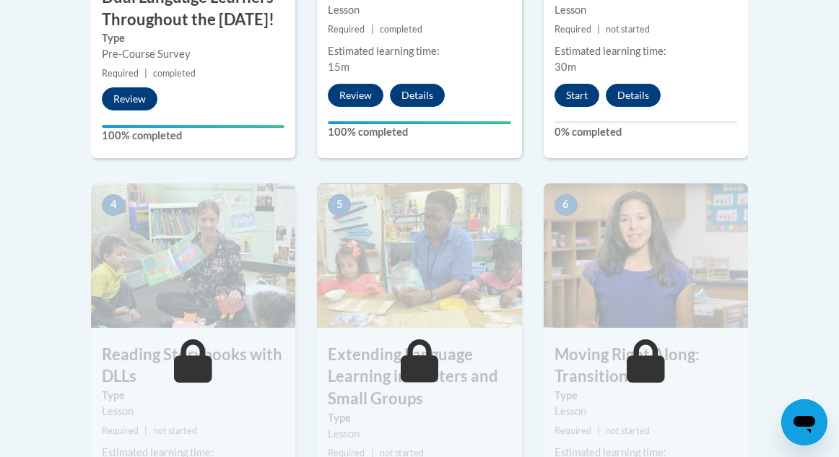
click at [581, 97] on button "Start" at bounding box center [577, 95] width 45 height 23
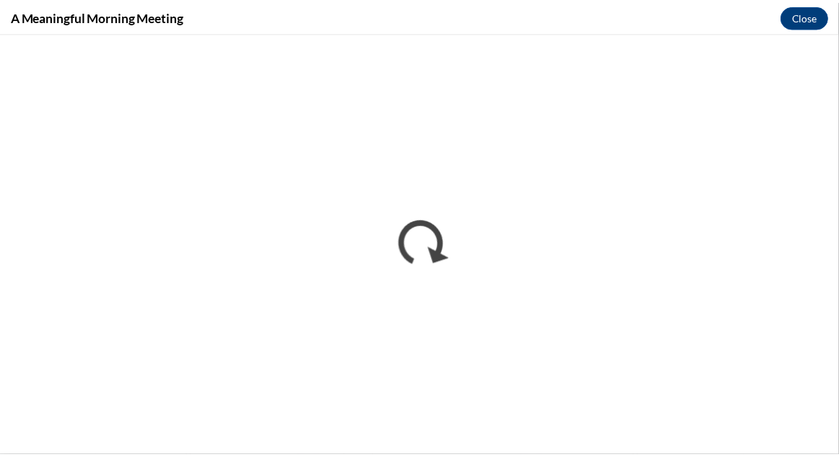
scroll to position [0, 0]
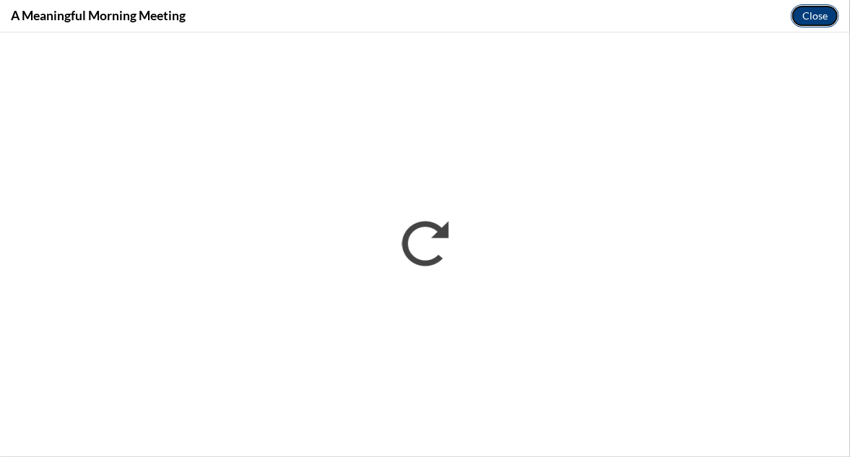
click at [818, 16] on button "Close" at bounding box center [815, 15] width 48 height 23
